Goal: Task Accomplishment & Management: Use online tool/utility

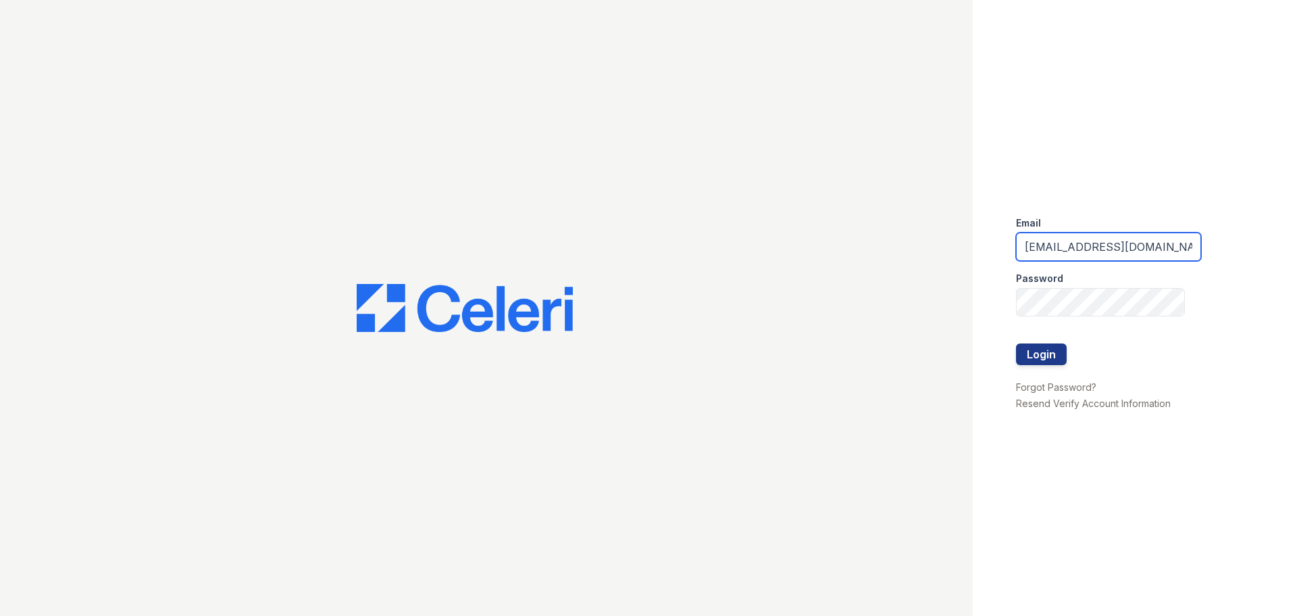
click at [1084, 243] on input "ReNewEdwardsvilleCherryHills@trinity-pm.com" at bounding box center [1108, 246] width 185 height 28
type input "ReNewAlton@trinity-pm.com"
click at [1040, 359] on button "Login" at bounding box center [1041, 354] width 51 height 22
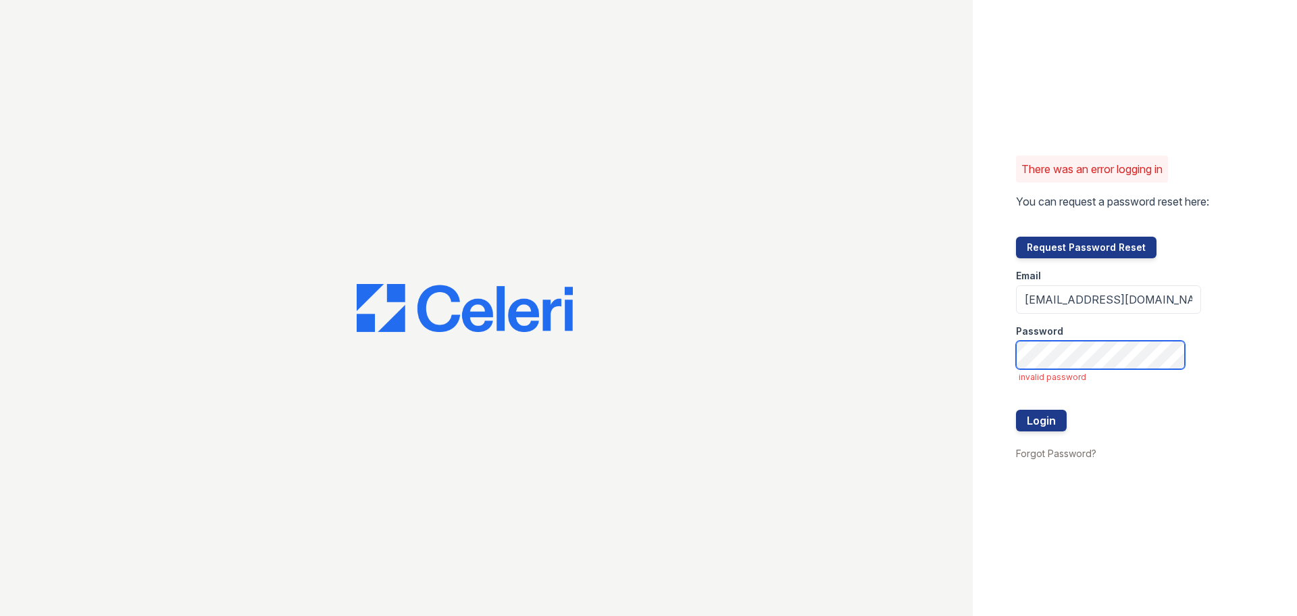
click at [1016, 409] on button "Login" at bounding box center [1041, 420] width 51 height 22
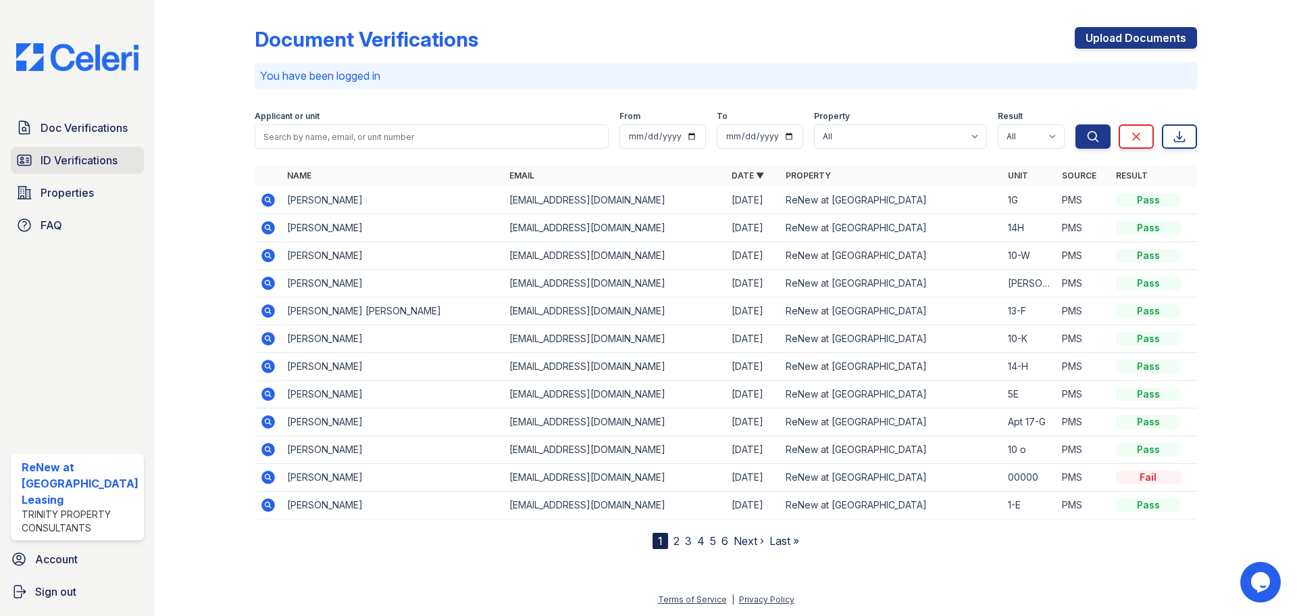
click at [38, 173] on link "ID Verifications" at bounding box center [77, 160] width 133 height 27
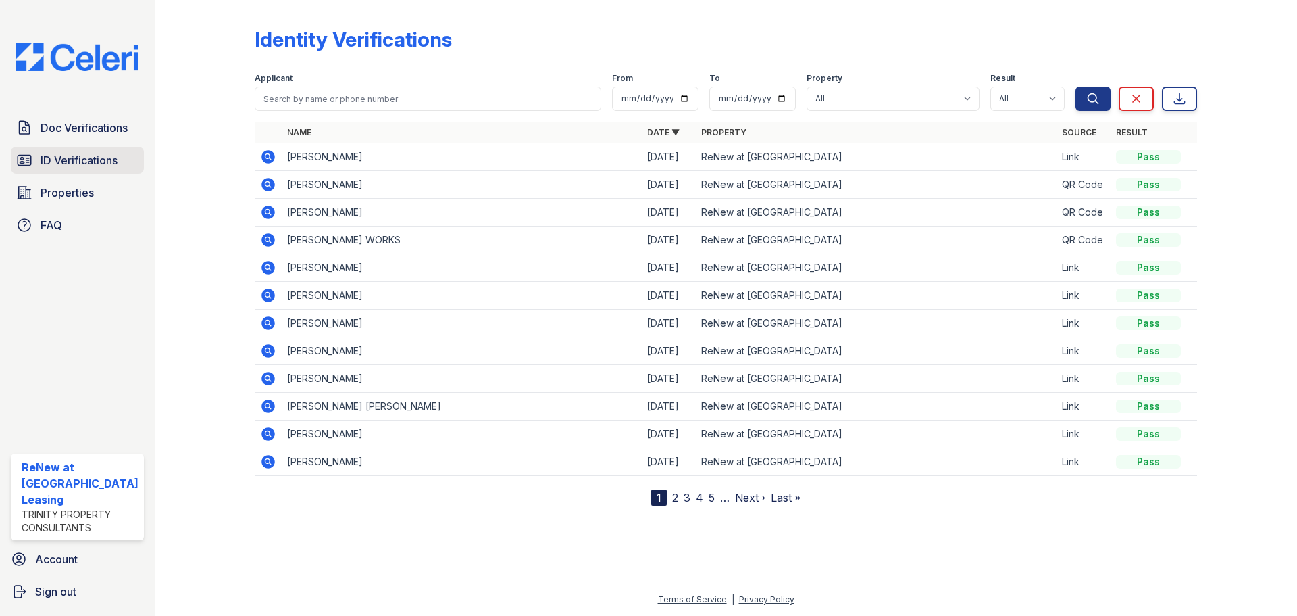
click at [58, 160] on span "ID Verifications" at bounding box center [79, 160] width 77 height 16
click at [268, 155] on icon at bounding box center [267, 155] width 3 height 3
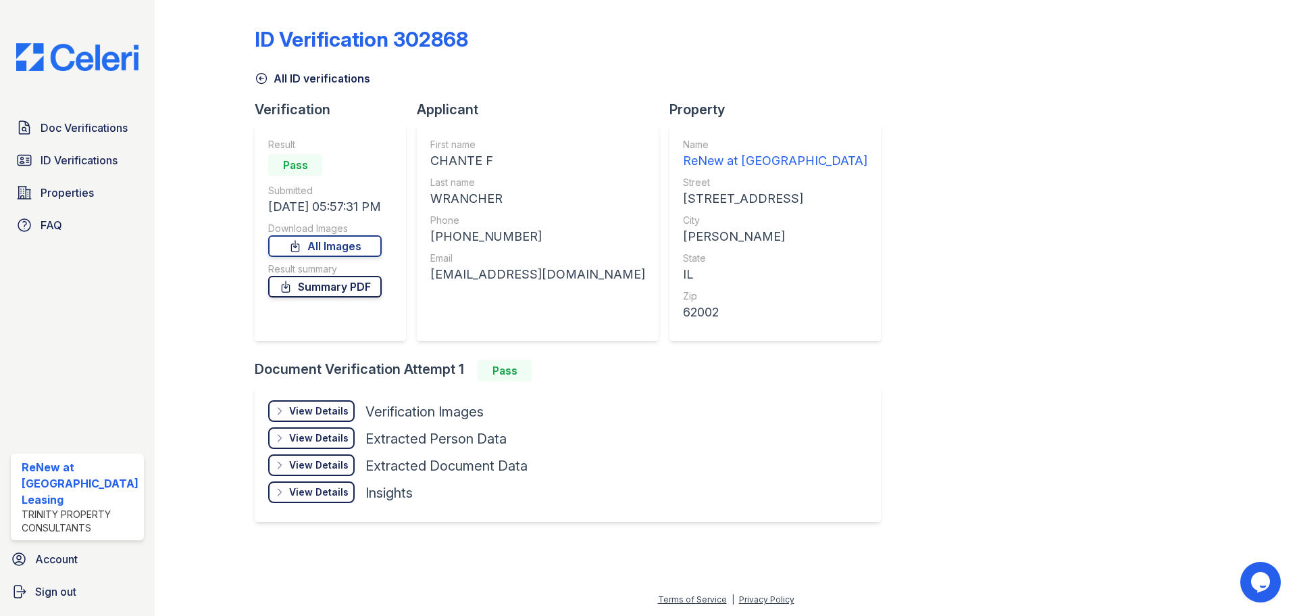
click at [289, 286] on icon at bounding box center [286, 287] width 14 height 14
click at [318, 409] on div "View Details" at bounding box center [318, 411] width 59 height 14
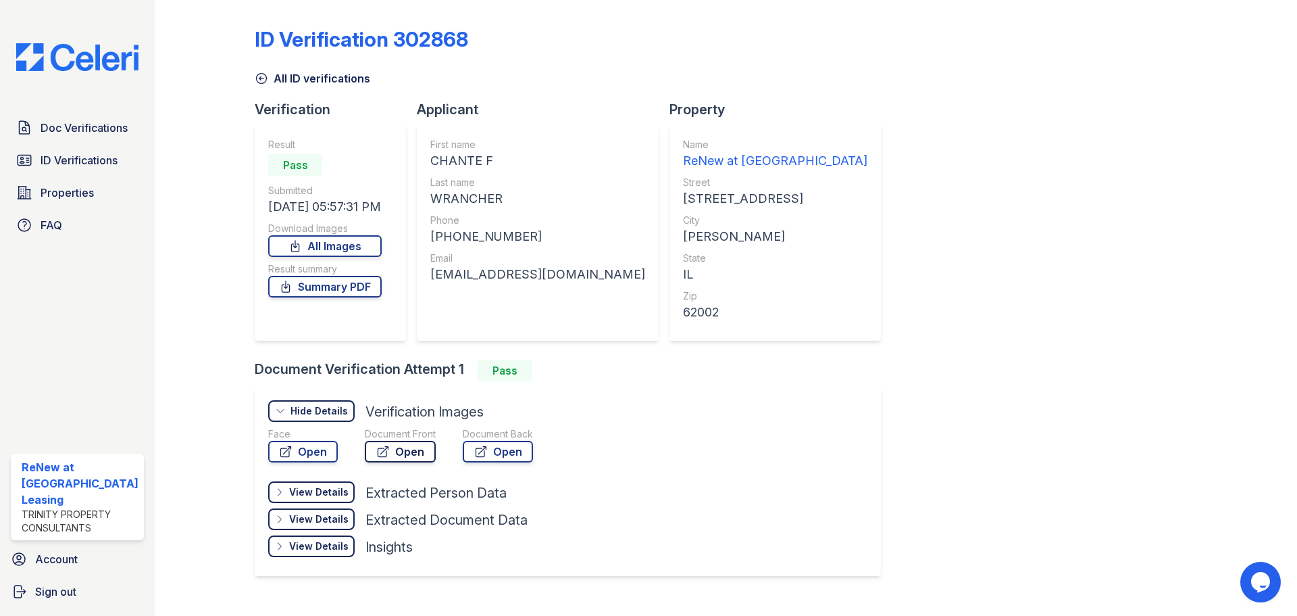
click at [419, 454] on link "Open" at bounding box center [400, 452] width 71 height 22
click at [42, 155] on span "ID Verifications" at bounding box center [79, 160] width 77 height 16
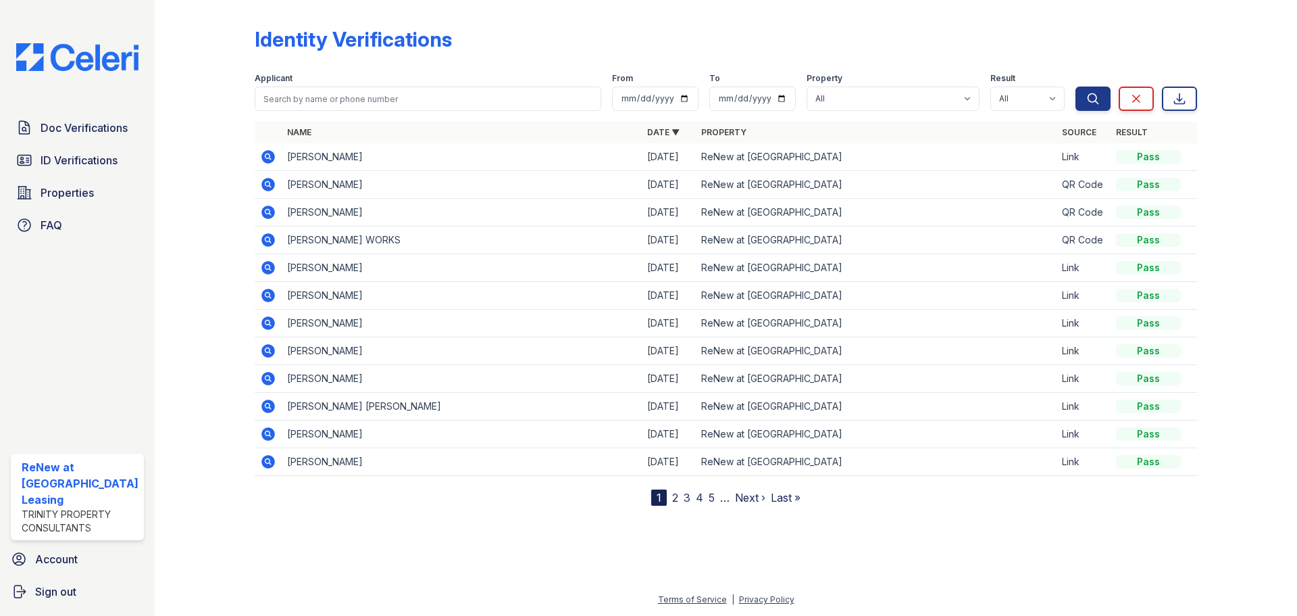
click at [266, 187] on icon at bounding box center [268, 185] width 14 height 14
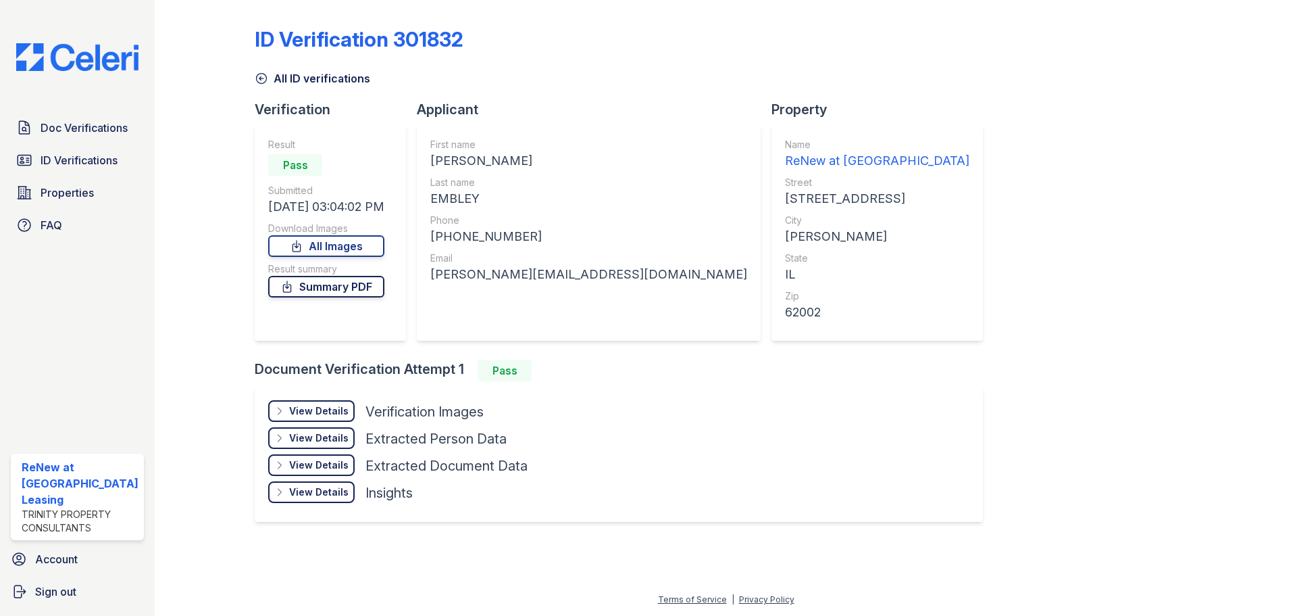
click at [293, 282] on icon at bounding box center [287, 287] width 14 height 14
drag, startPoint x: 301, startPoint y: 407, endPoint x: 318, endPoint y: 428, distance: 26.8
click at [301, 407] on div "View Details" at bounding box center [318, 411] width 59 height 14
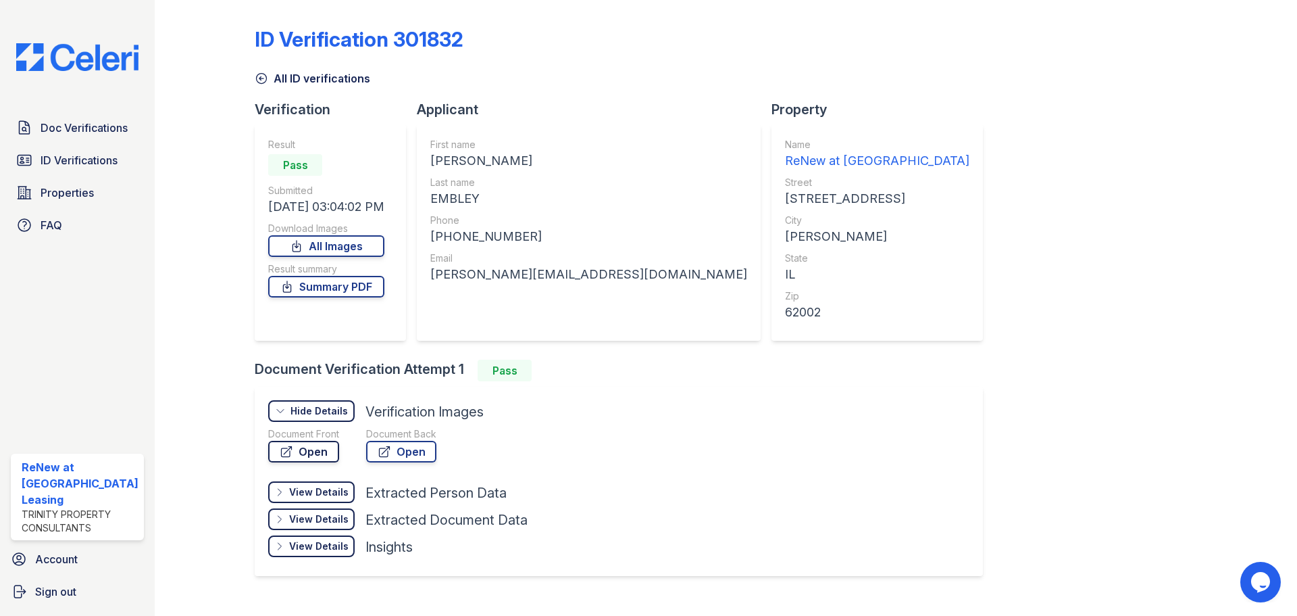
click at [313, 447] on link "Open" at bounding box center [303, 452] width 71 height 22
click at [67, 155] on span "ID Verifications" at bounding box center [79, 160] width 77 height 16
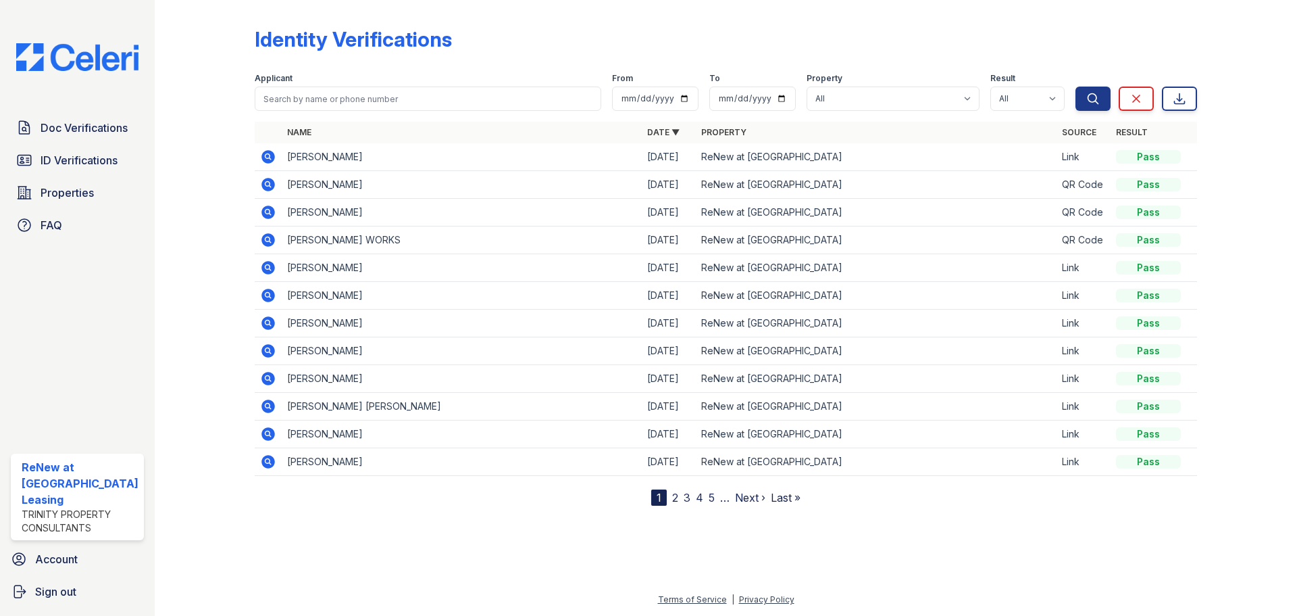
click at [264, 210] on icon at bounding box center [268, 212] width 14 height 14
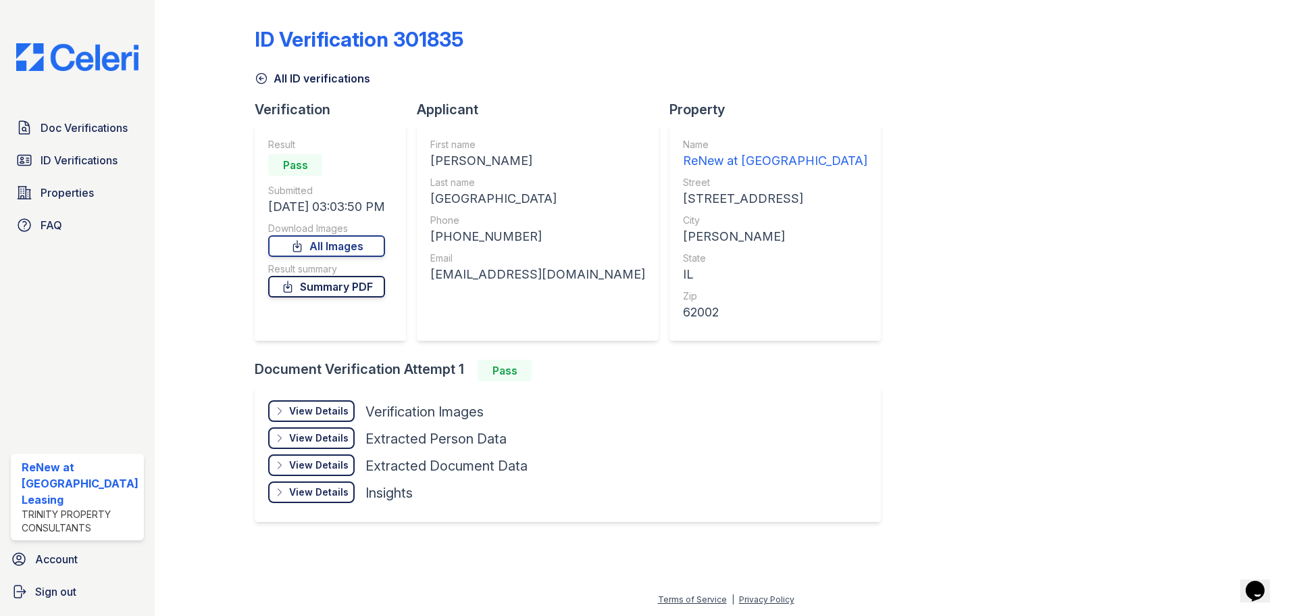
click at [313, 286] on link "Summary PDF" at bounding box center [326, 287] width 117 height 22
click at [313, 416] on div "View Details" at bounding box center [318, 411] width 59 height 14
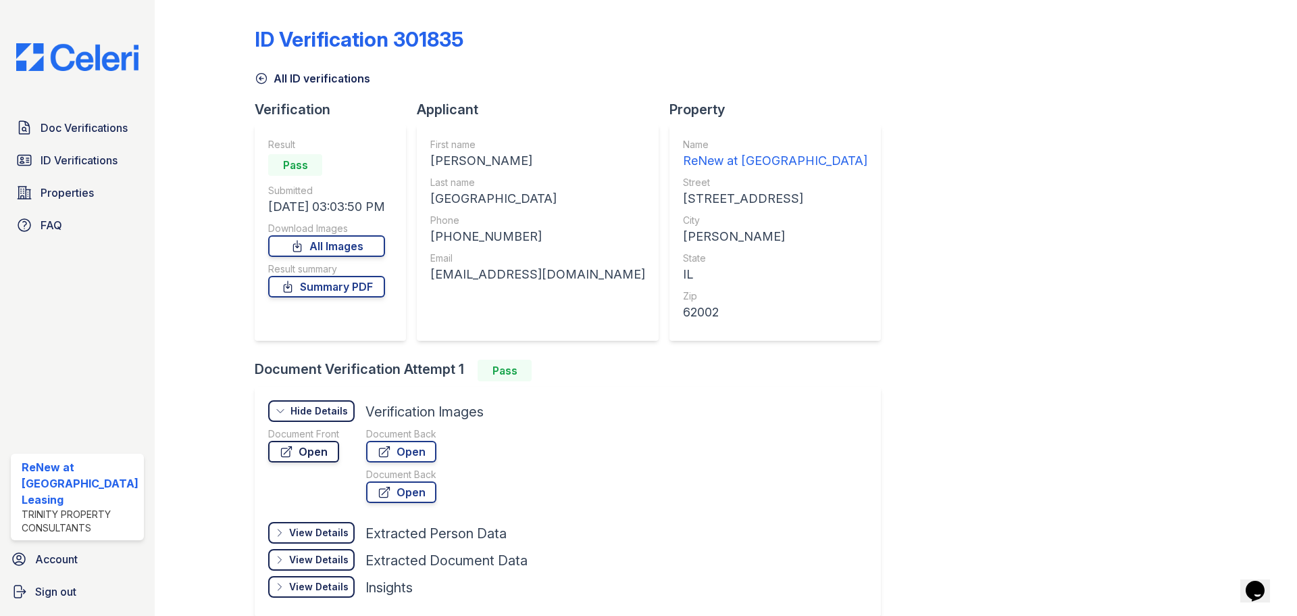
click at [301, 454] on link "Open" at bounding box center [303, 452] width 71 height 22
